Goal: Information Seeking & Learning: Find specific fact

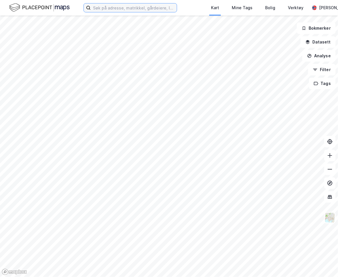
click at [145, 8] on input at bounding box center [134, 7] width 86 height 9
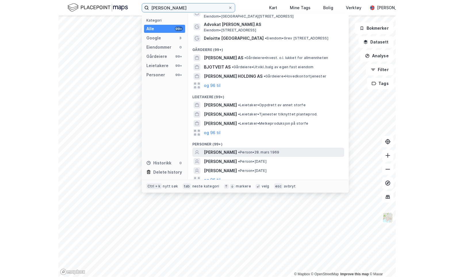
scroll to position [22, 0]
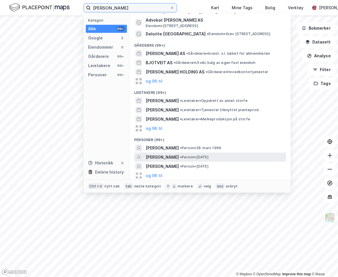
type input "bjørn løtveit"
click at [180, 155] on span "•" at bounding box center [181, 157] width 2 height 4
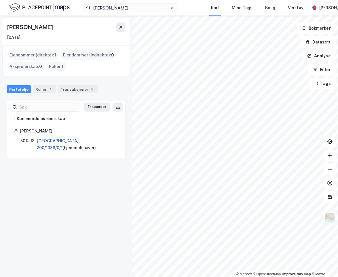
click at [56, 141] on link "Tromsø, 200/1038/0/1" at bounding box center [58, 144] width 43 height 12
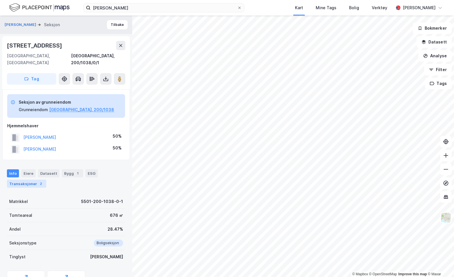
click at [35, 180] on div "Transaksjoner 2" at bounding box center [26, 184] width 39 height 8
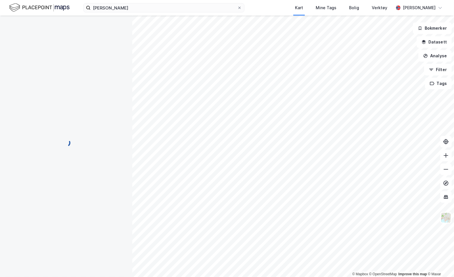
scroll to position [1, 0]
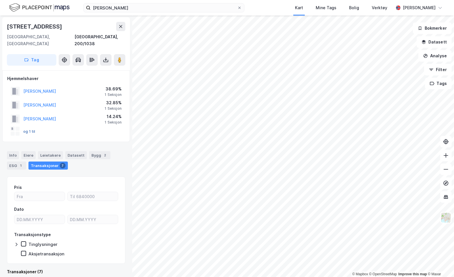
click at [0, 0] on button "og 1 til" at bounding box center [0, 0] width 0 height 0
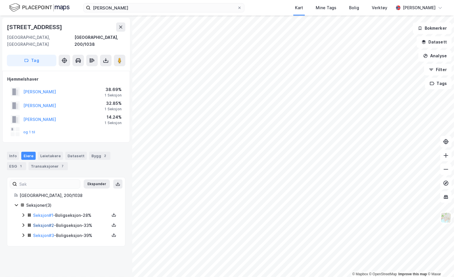
click at [46, 223] on link "Seksjon # 2" at bounding box center [43, 225] width 21 height 5
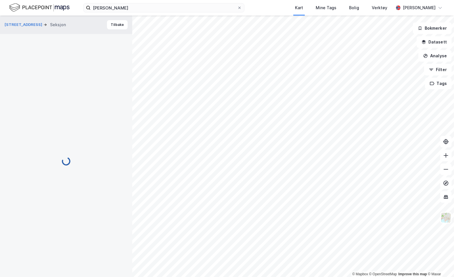
scroll to position [1, 0]
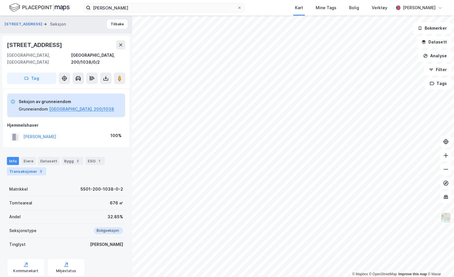
click at [38, 168] on div "3" at bounding box center [41, 171] width 6 height 6
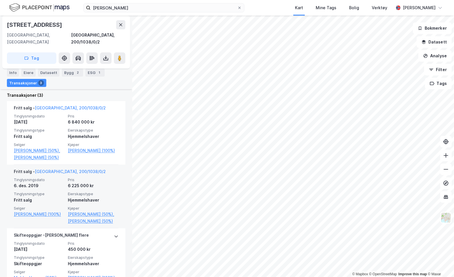
scroll to position [173, 0]
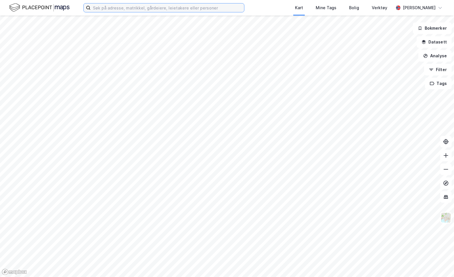
click at [109, 8] on input at bounding box center [168, 7] width 154 height 9
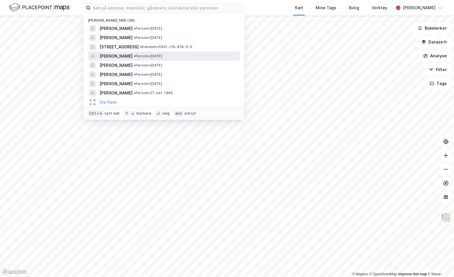
click at [125, 57] on span "[PERSON_NAME]" at bounding box center [116, 56] width 33 height 7
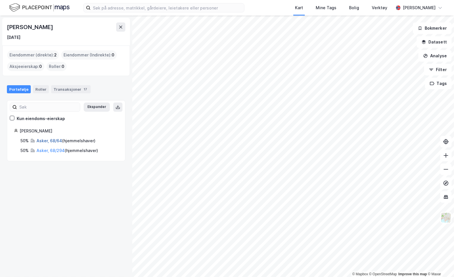
click at [47, 140] on link "Asker, 68/64" at bounding box center [50, 140] width 26 height 5
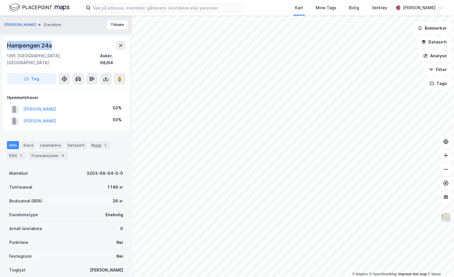
drag, startPoint x: 6, startPoint y: 41, endPoint x: 56, endPoint y: 42, distance: 49.8
click at [56, 42] on div "Hampengen 24a 1391, [GEOGRAPHIC_DATA], Akershus Asker, 68/64 Tag" at bounding box center [66, 62] width 128 height 53
copy div "Hampengen 24a"
click at [62, 57] on div "1391, [GEOGRAPHIC_DATA], Akershus Asker, 68/64" at bounding box center [66, 59] width 119 height 14
click at [35, 22] on button "[PERSON_NAME]" at bounding box center [21, 25] width 33 height 6
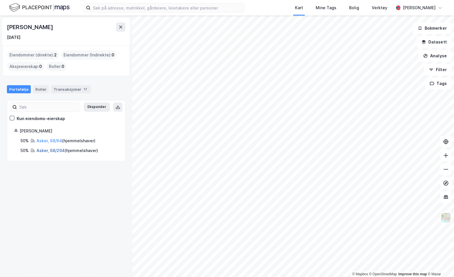
click at [54, 150] on link "Asker, 68/294" at bounding box center [51, 150] width 28 height 5
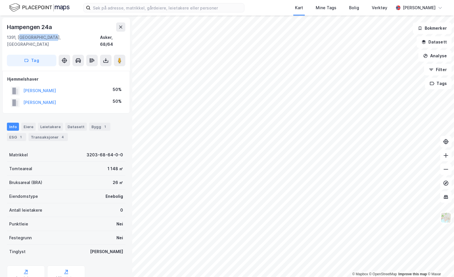
click at [62, 36] on div "1391, [GEOGRAPHIC_DATA], Akershus Asker, 68/64" at bounding box center [66, 41] width 119 height 14
drag, startPoint x: 62, startPoint y: 36, endPoint x: 36, endPoint y: 37, distance: 26.2
click at [36, 37] on div "1391, [GEOGRAPHIC_DATA], [GEOGRAPHIC_DATA]" at bounding box center [53, 41] width 93 height 14
